Goal: Transaction & Acquisition: Purchase product/service

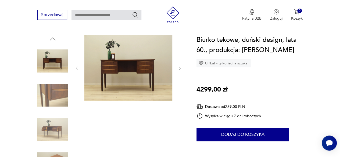
click at [112, 67] on img at bounding box center [128, 68] width 88 height 66
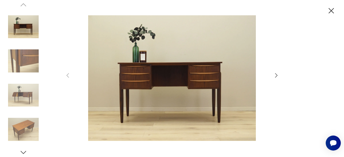
click at [274, 75] on icon "button" at bounding box center [276, 75] width 6 height 6
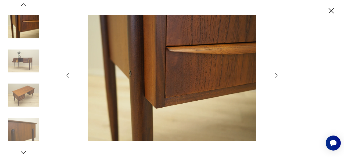
click at [275, 75] on icon "button" at bounding box center [276, 75] width 6 height 6
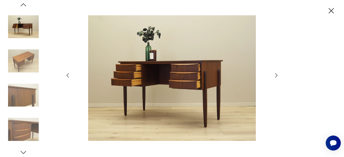
click at [275, 75] on icon "button" at bounding box center [276, 75] width 6 height 6
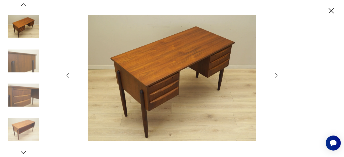
click at [275, 75] on icon "button" at bounding box center [276, 75] width 6 height 6
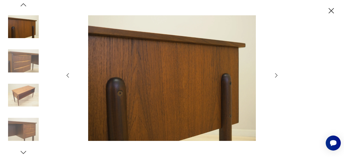
click at [275, 75] on icon "button" at bounding box center [276, 75] width 6 height 6
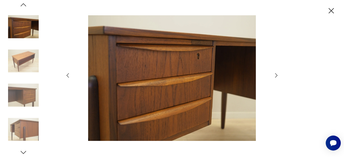
click at [275, 75] on icon "button" at bounding box center [276, 75] width 6 height 6
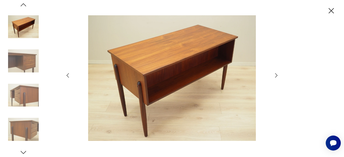
click at [275, 75] on icon "button" at bounding box center [276, 75] width 6 height 6
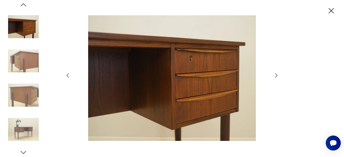
click at [275, 75] on icon "button" at bounding box center [276, 75] width 6 height 6
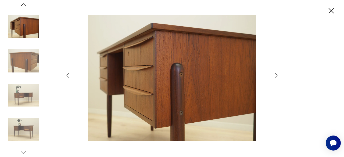
click at [275, 75] on icon "button" at bounding box center [276, 75] width 6 height 6
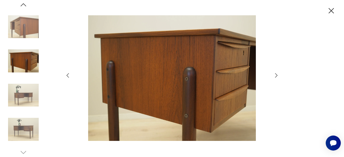
click at [275, 75] on icon "button" at bounding box center [276, 75] width 6 height 6
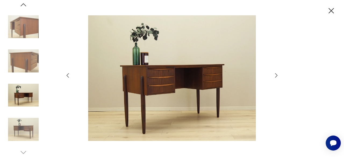
click at [330, 13] on icon "button" at bounding box center [330, 10] width 9 height 9
